Goal: Information Seeking & Learning: Compare options

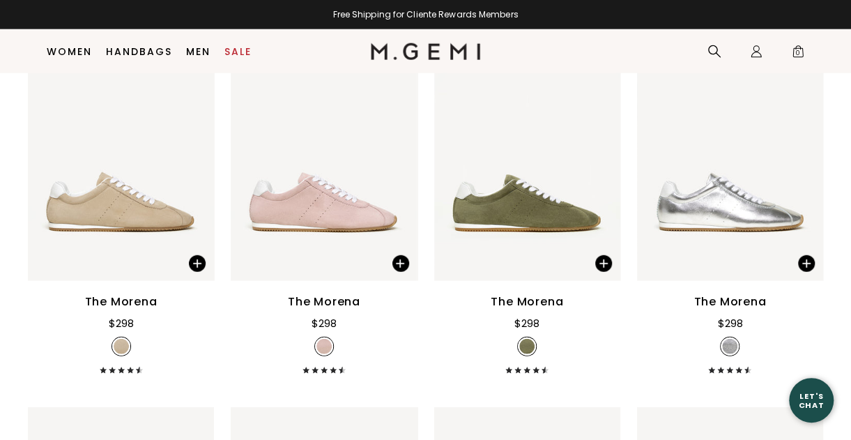
scroll to position [1736, 0]
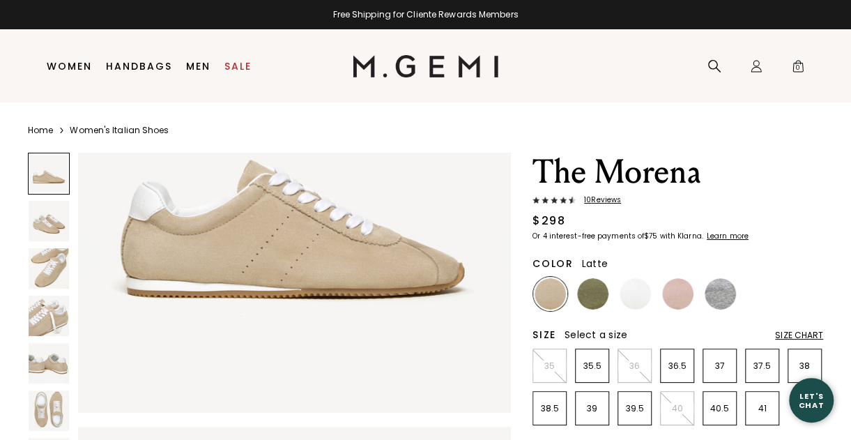
click at [56, 275] on img at bounding box center [49, 268] width 40 height 40
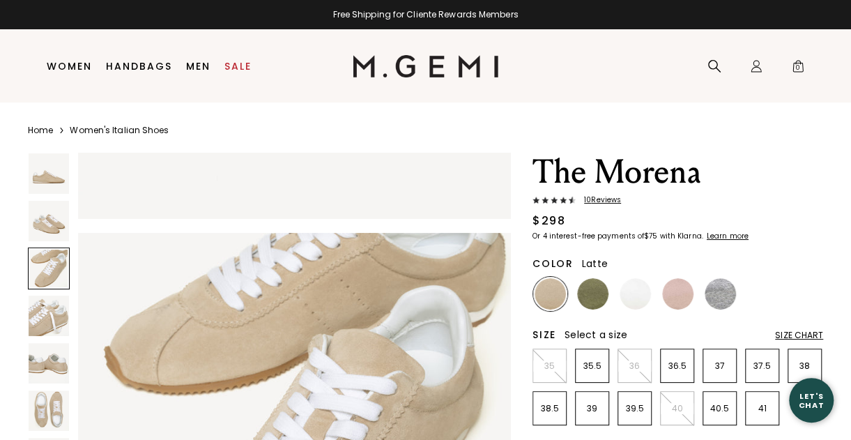
scroll to position [870, 0]
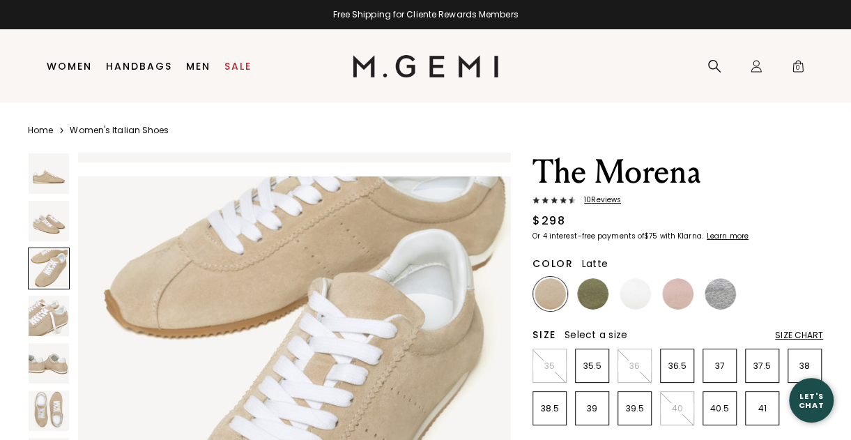
click at [47, 248] on div at bounding box center [49, 268] width 42 height 42
click at [602, 203] on span "10 Review s" at bounding box center [598, 200] width 45 height 8
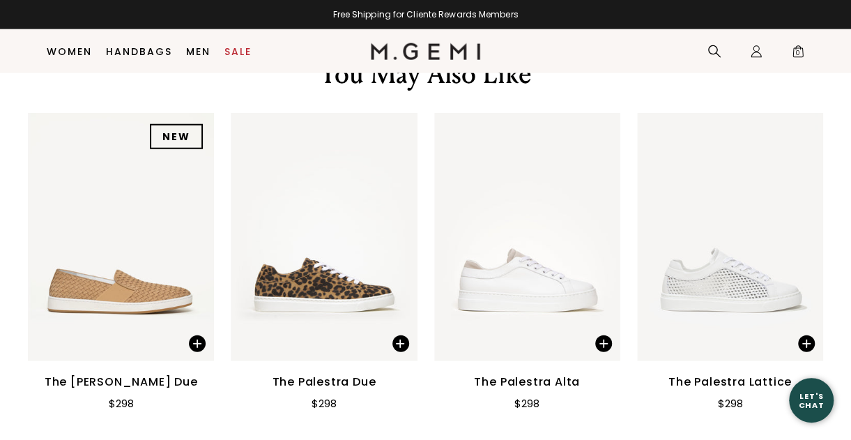
scroll to position [1686, 0]
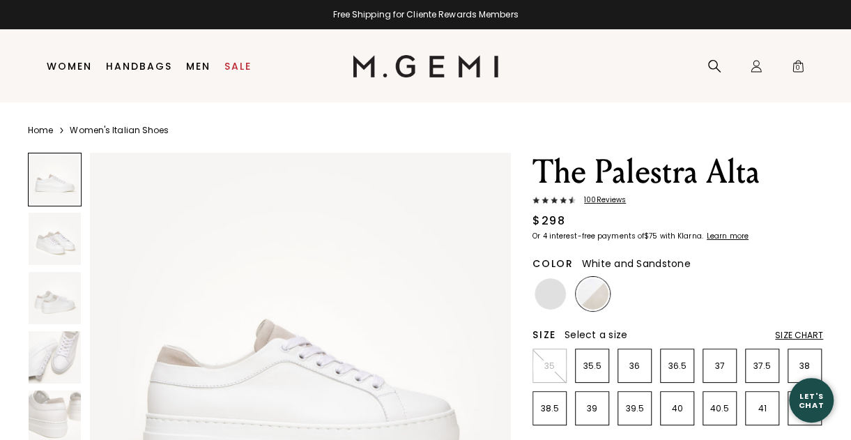
click at [588, 202] on span "100 Review s" at bounding box center [601, 200] width 50 height 8
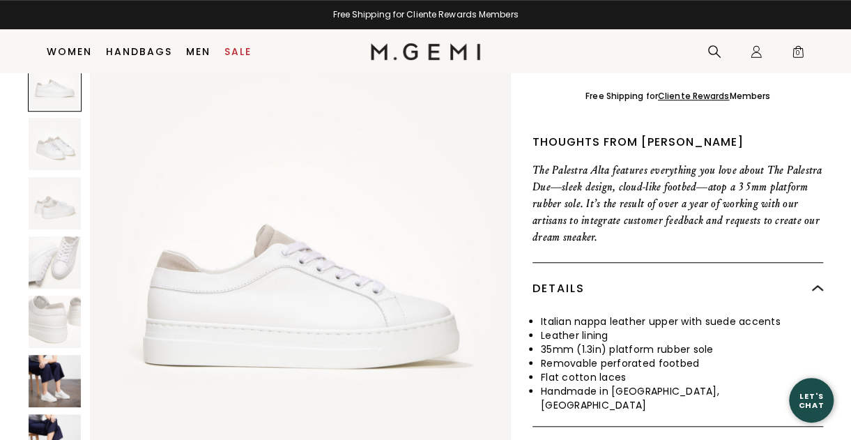
scroll to position [401, 0]
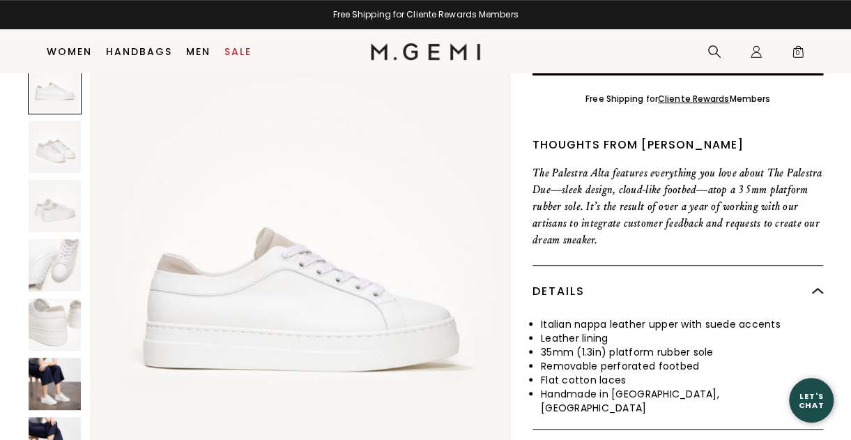
click at [65, 269] on img at bounding box center [55, 265] width 52 height 52
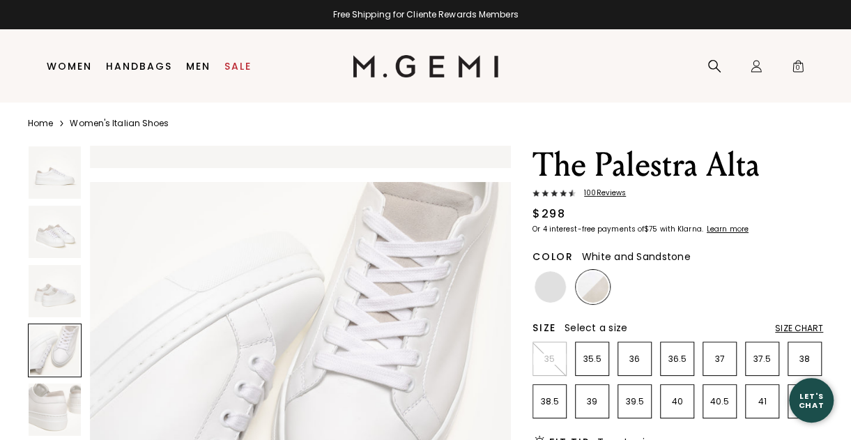
scroll to position [6, 0]
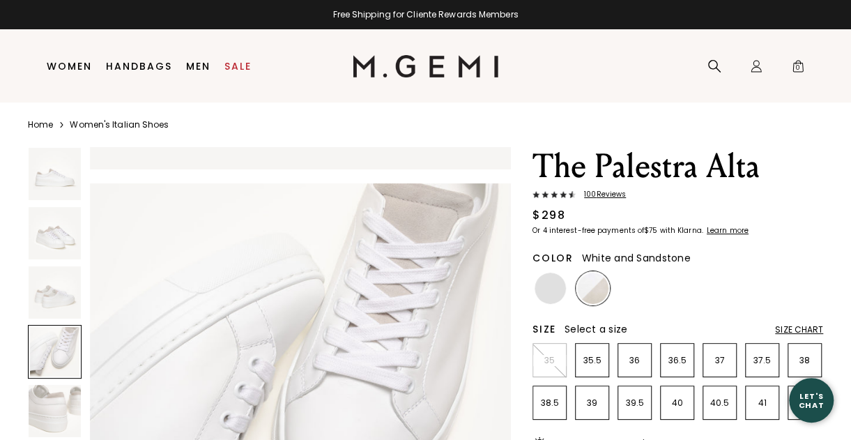
click at [594, 294] on img at bounding box center [592, 287] width 31 height 31
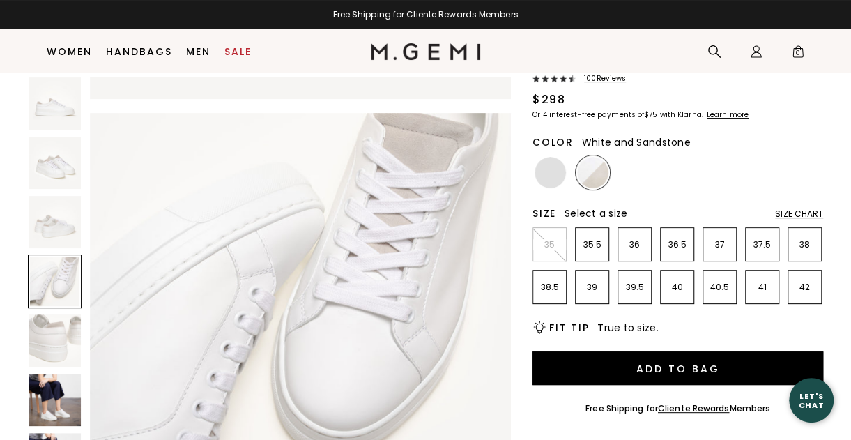
scroll to position [93, 0]
click at [602, 183] on img at bounding box center [592, 171] width 31 height 31
click at [549, 178] on img at bounding box center [549, 171] width 31 height 31
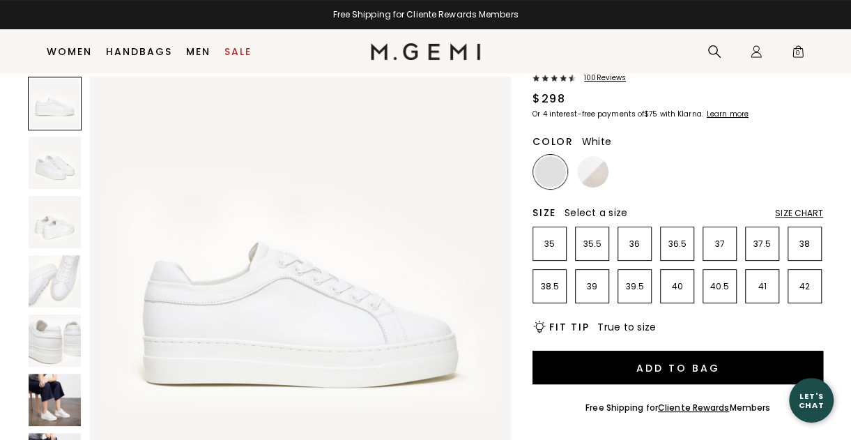
click at [596, 180] on img at bounding box center [592, 171] width 31 height 31
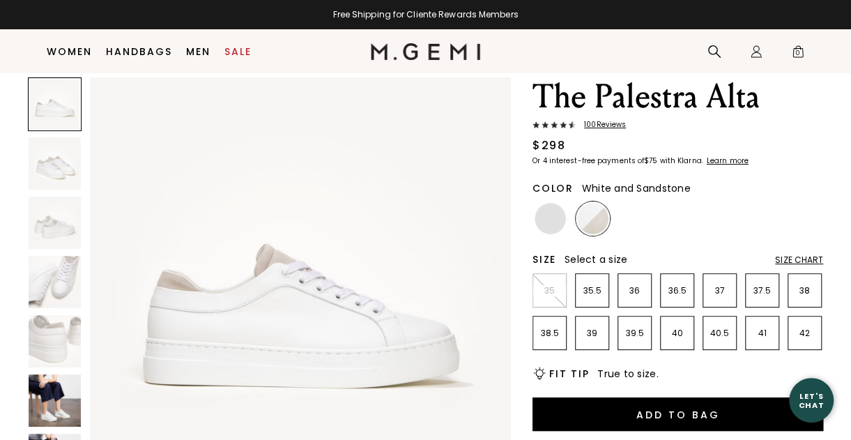
scroll to position [46, 0]
click at [555, 226] on img at bounding box center [549, 218] width 31 height 31
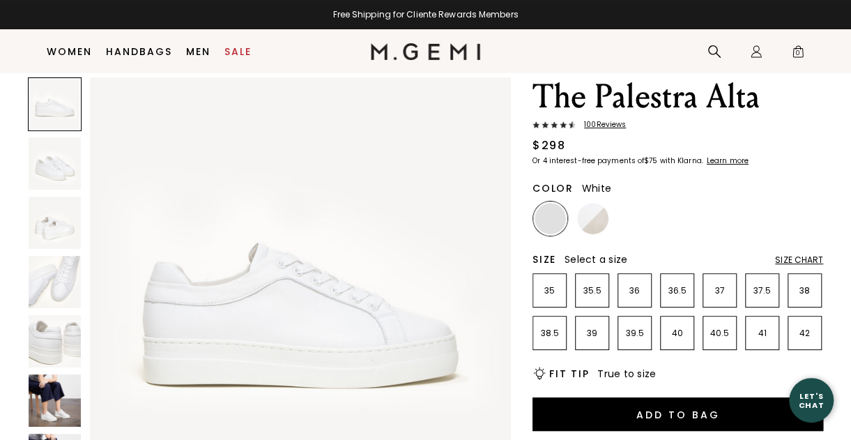
click at [588, 225] on img at bounding box center [592, 218] width 31 height 31
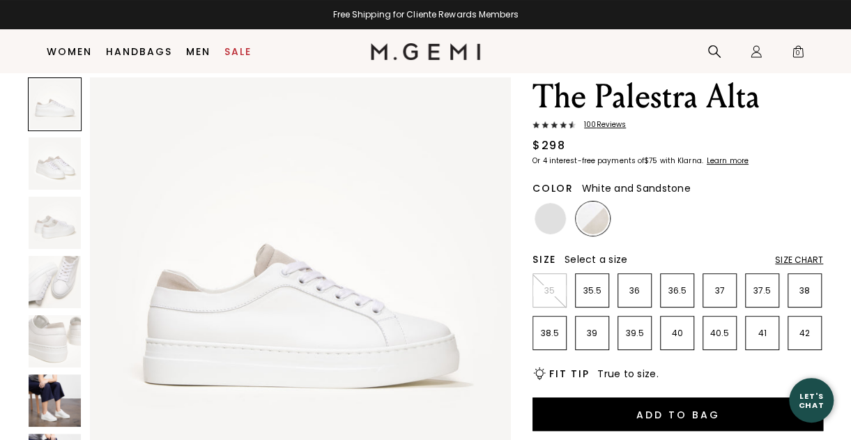
click at [554, 230] on img at bounding box center [549, 218] width 31 height 31
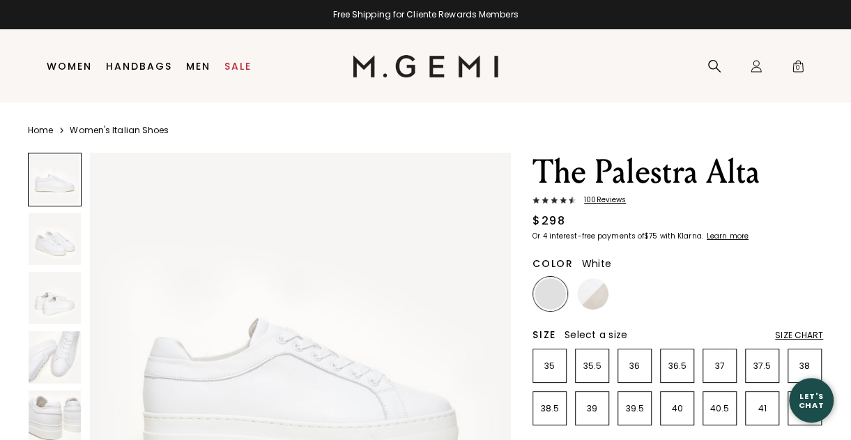
click at [610, 202] on span "100 Review s" at bounding box center [601, 200] width 50 height 8
click at [241, 68] on link "Sale" at bounding box center [237, 66] width 27 height 11
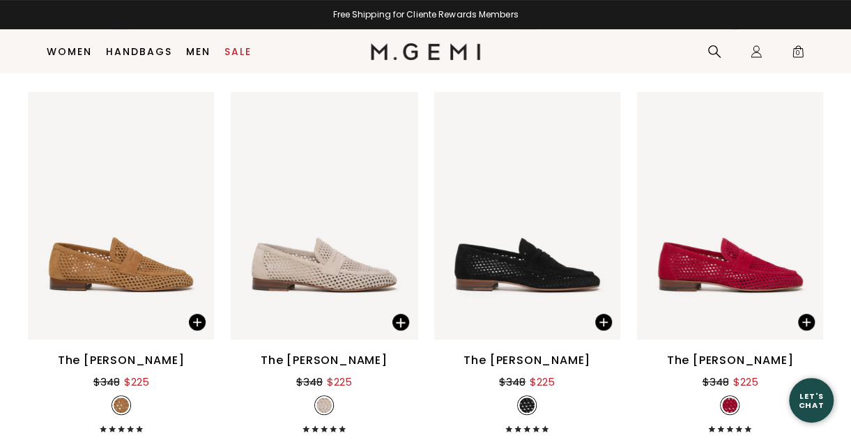
scroll to position [2703, 0]
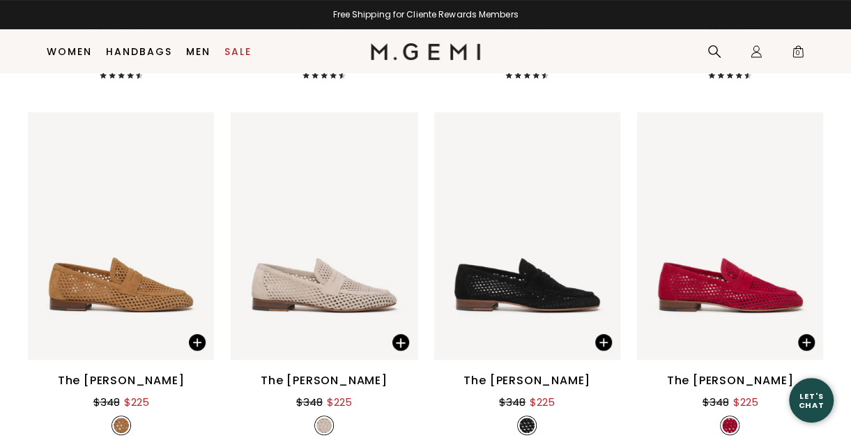
click at [148, 52] on link "Handbags" at bounding box center [139, 51] width 66 height 11
click at [141, 53] on link "Handbags" at bounding box center [139, 51] width 66 height 11
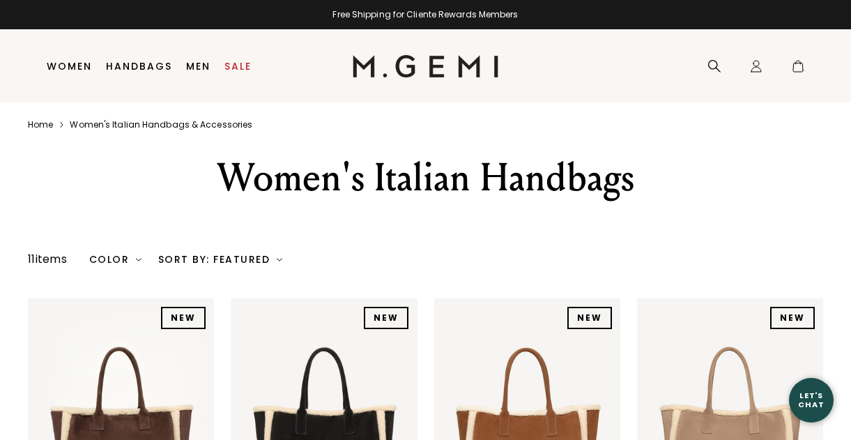
scroll to position [1, 0]
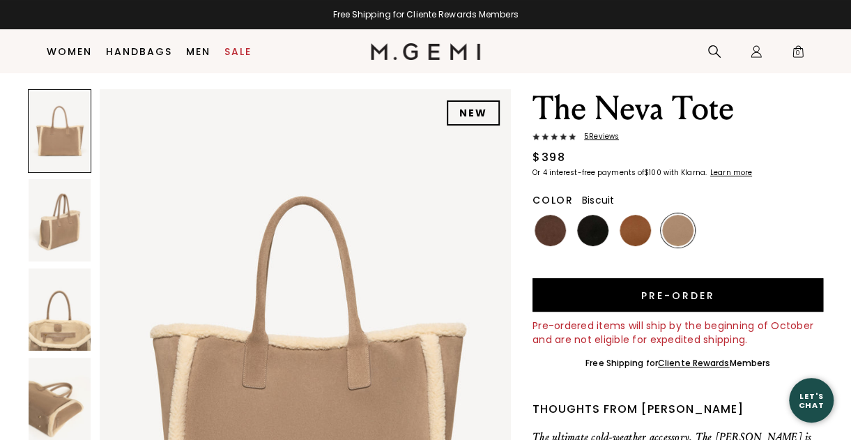
scroll to position [8, 0]
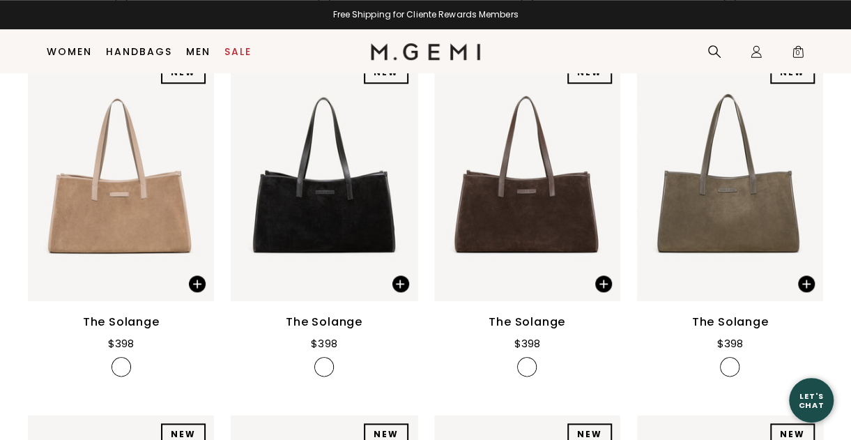
scroll to position [580, 0]
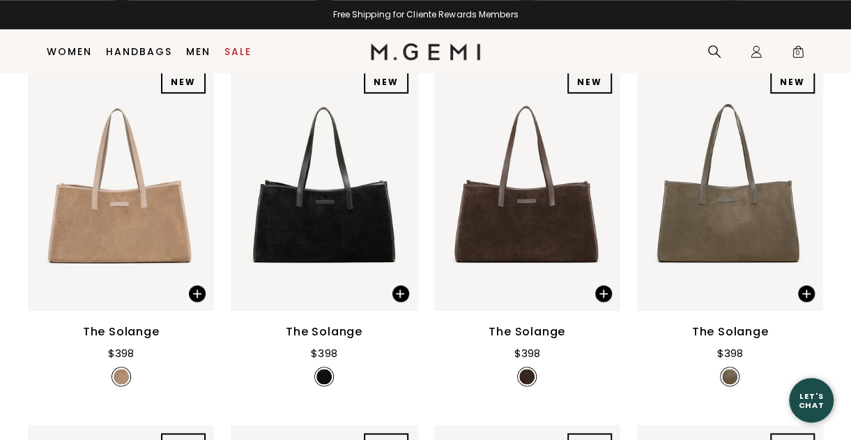
click at [639, 346] on div "The Solange $398" at bounding box center [730, 357] width 186 height 68
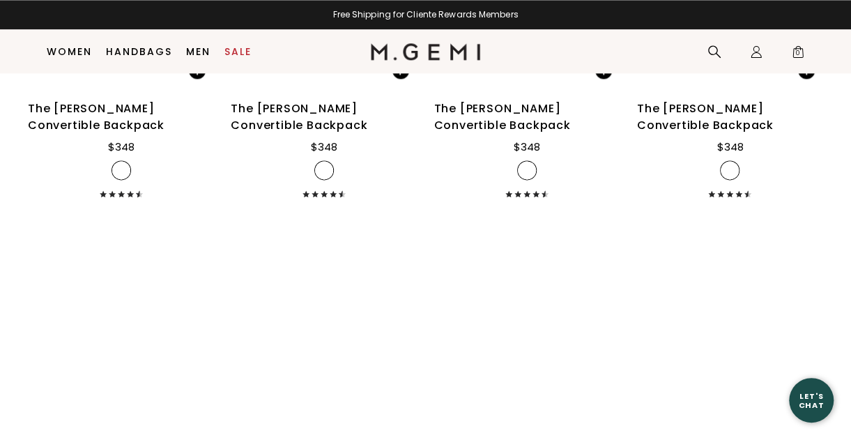
scroll to position [3491, 0]
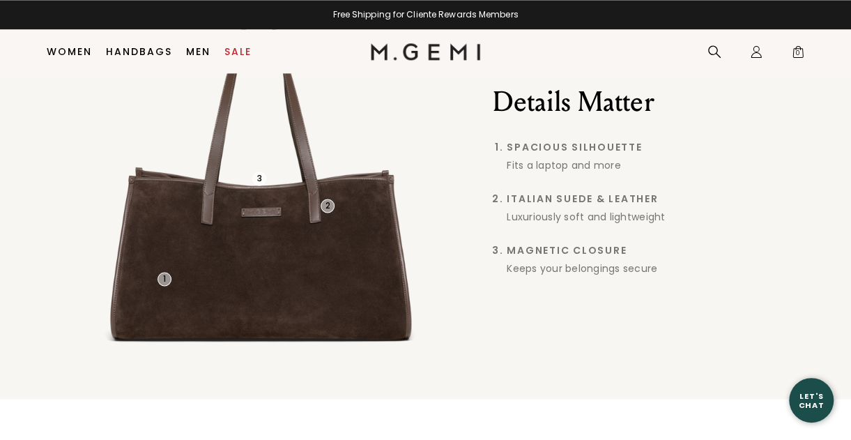
scroll to position [960, 0]
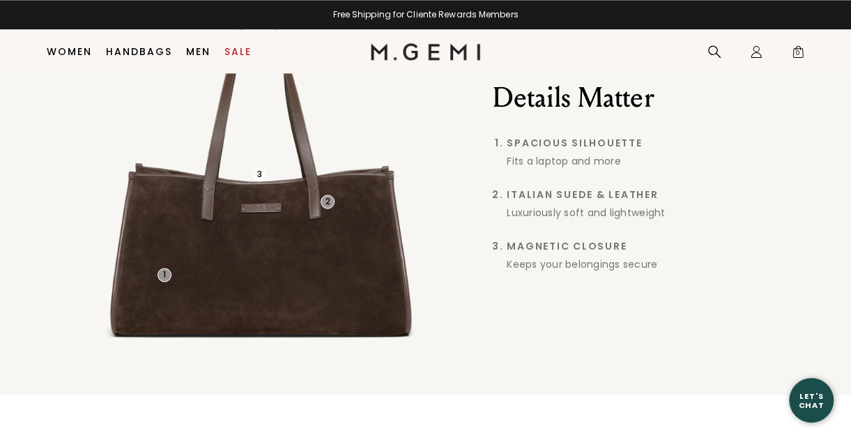
click at [779, 330] on div "1 2 3 Details Matter Spacious Silhouette Fits a laptop and more Italian Suede &…" at bounding box center [425, 174] width 851 height 439
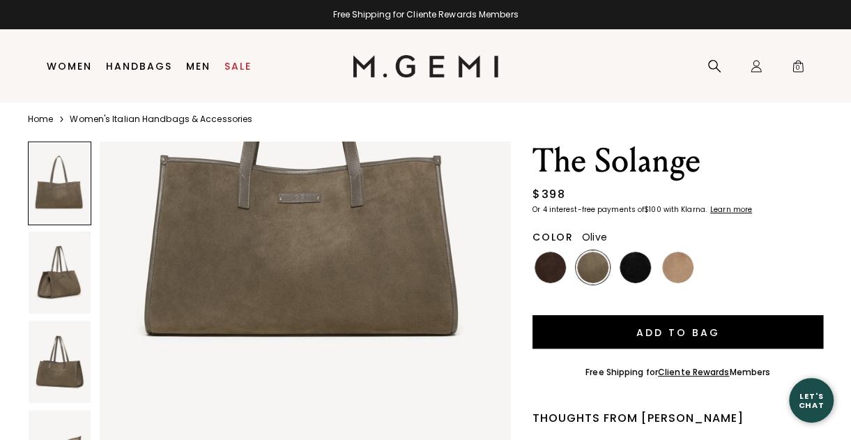
scroll to position [0, 0]
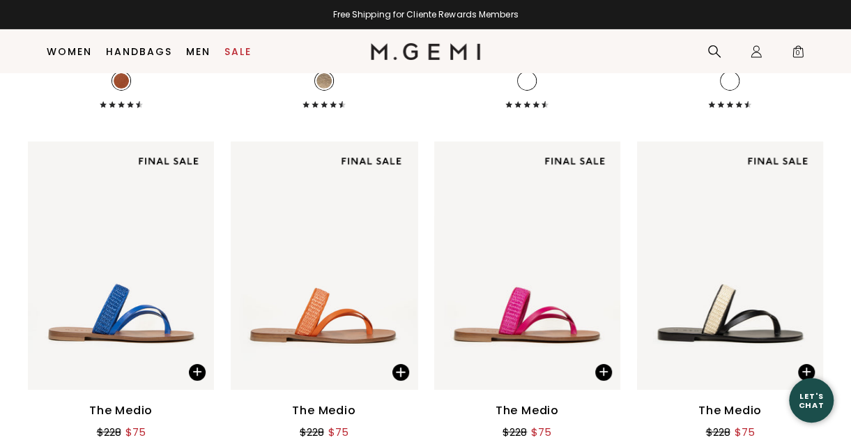
scroll to position [1997, 0]
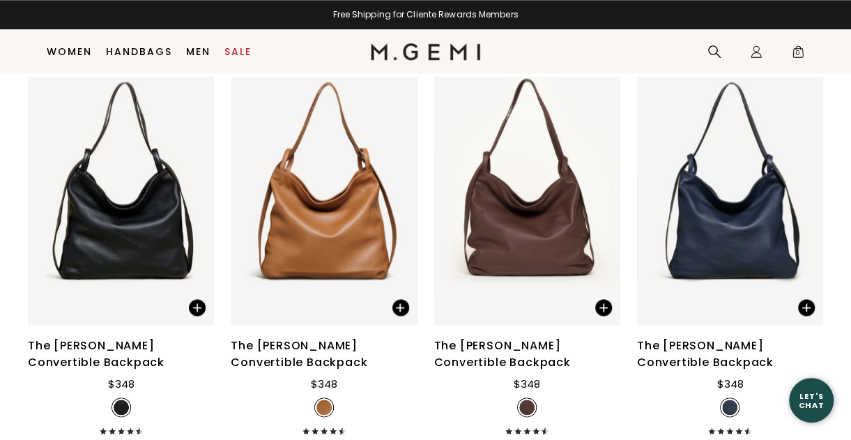
scroll to position [3294, 0]
